Goal: Find specific page/section: Find specific page/section

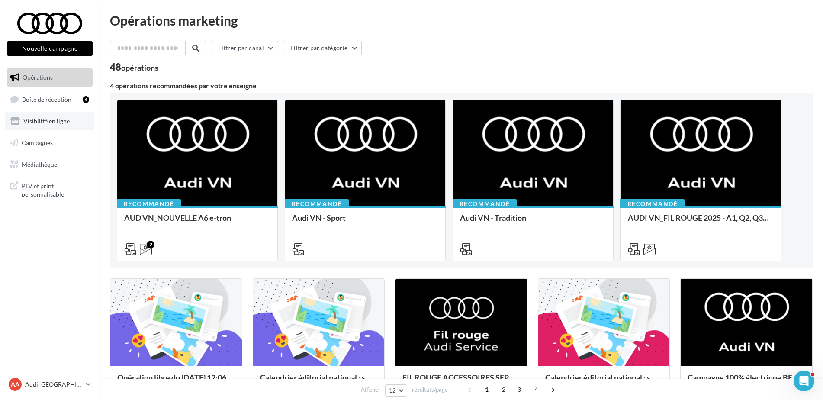
click at [47, 119] on span "Visibilité en ligne" at bounding box center [46, 120] width 46 height 7
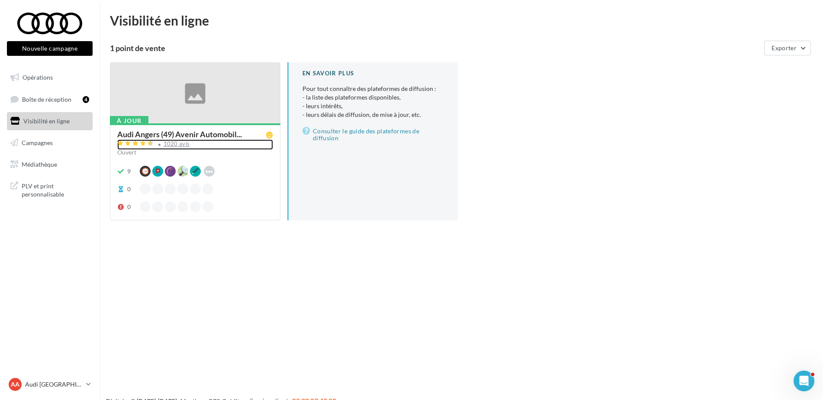
click at [179, 145] on div "1020 avis" at bounding box center [177, 144] width 26 height 6
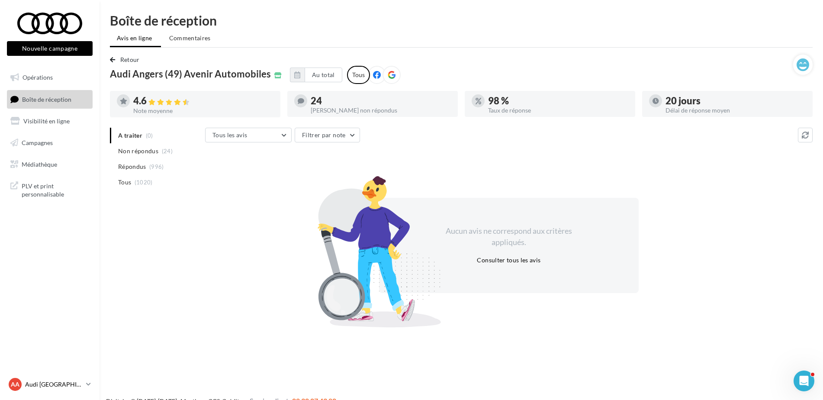
click at [70, 387] on p "Audi [GEOGRAPHIC_DATA]" at bounding box center [54, 384] width 58 height 9
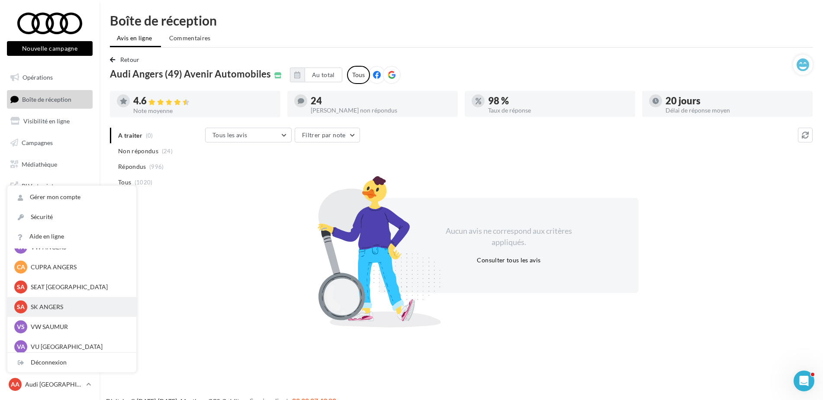
scroll to position [80, 0]
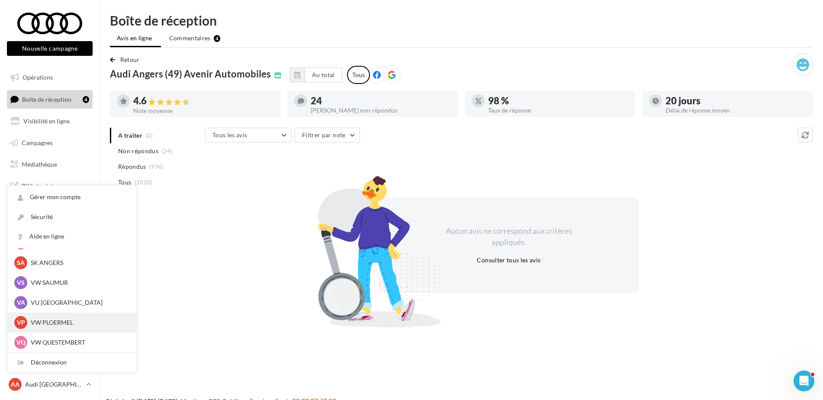
click at [70, 322] on p "VW PLOERMEL" at bounding box center [78, 322] width 95 height 9
